Goal: Information Seeking & Learning: Understand process/instructions

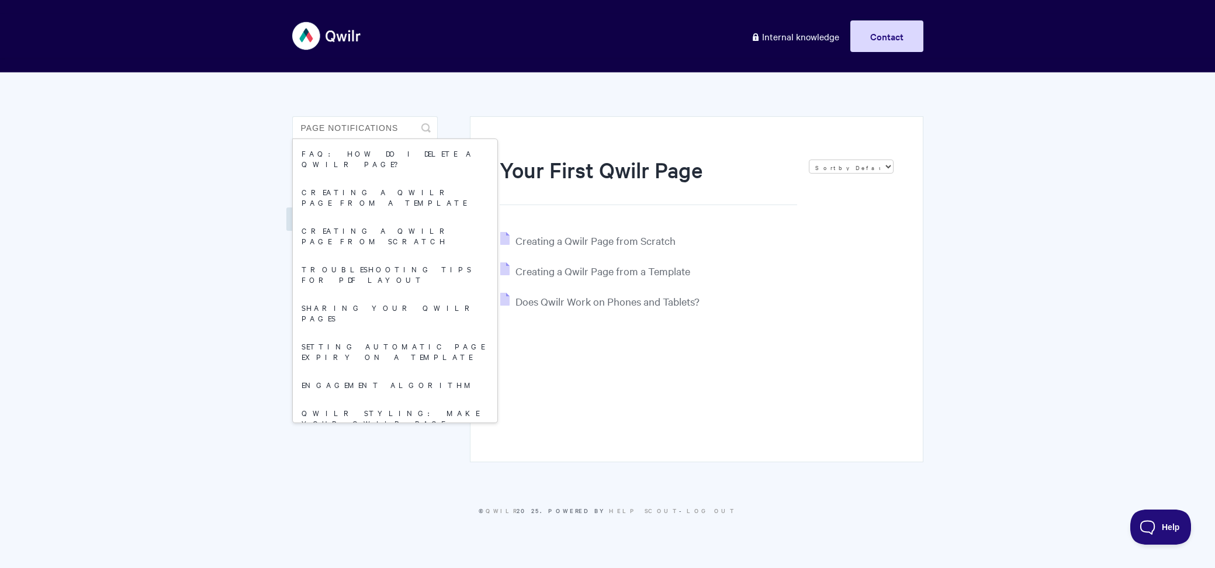
type input "page notifications"
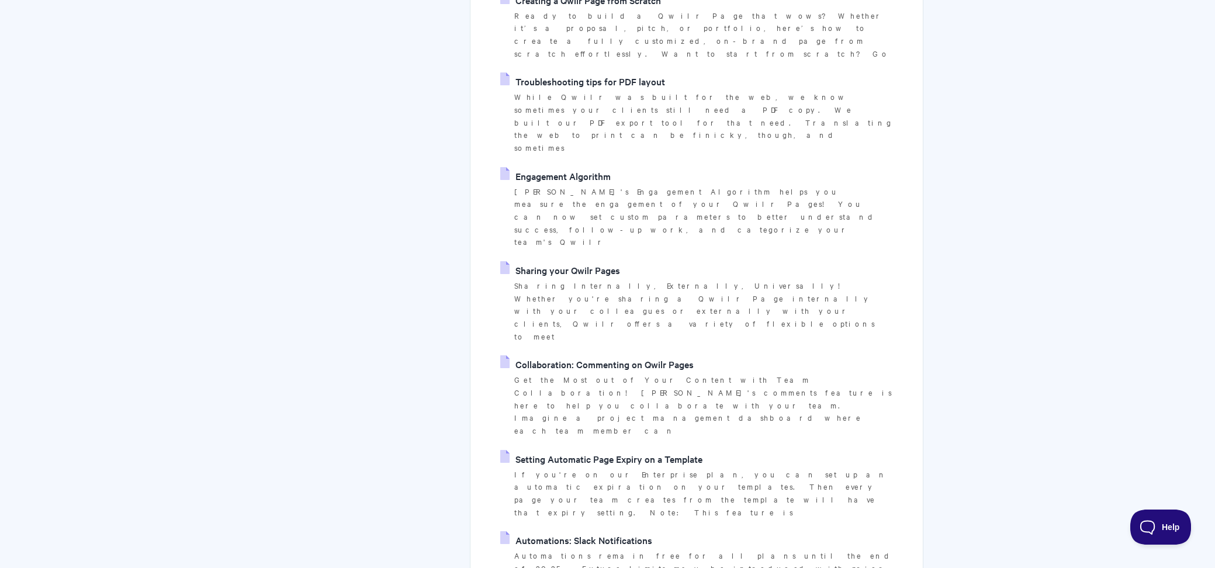
scroll to position [458, 0]
